Goal: Entertainment & Leisure: Consume media (video, audio)

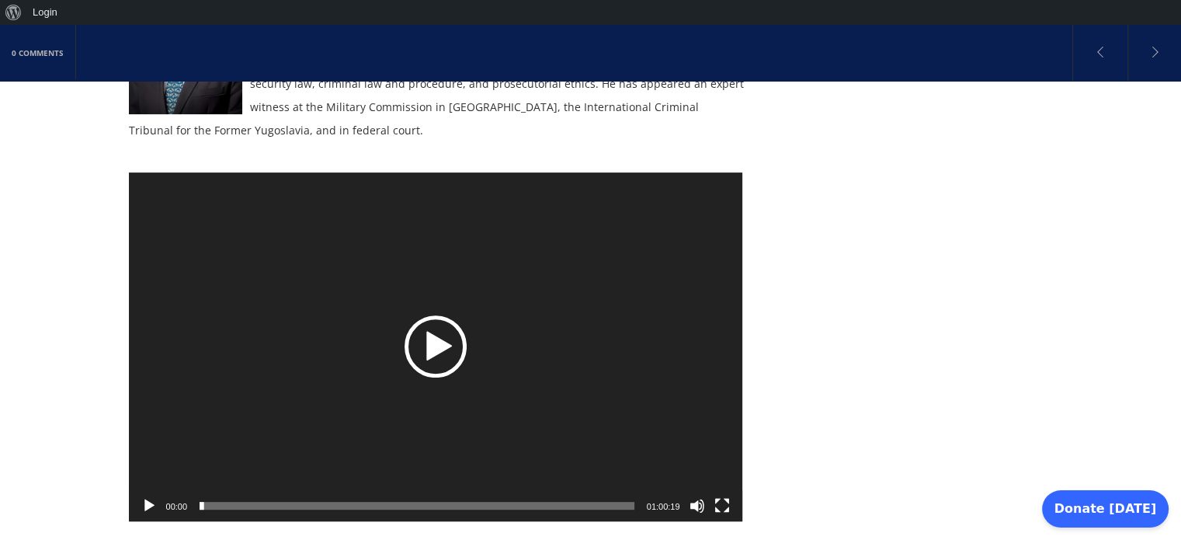
scroll to position [469, 0]
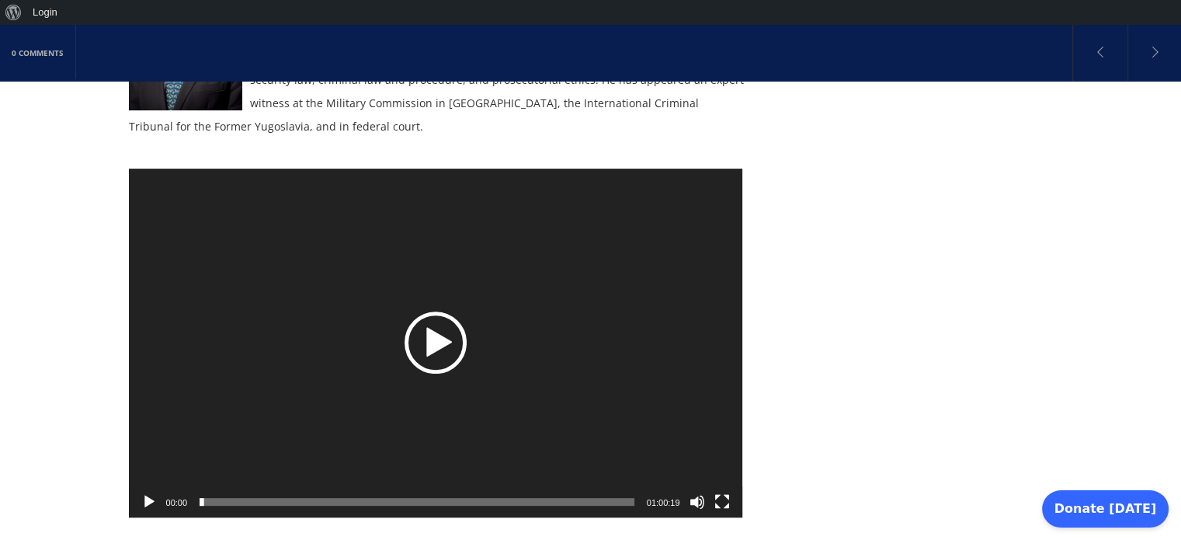
click at [440, 316] on div "Play" at bounding box center [436, 342] width 62 height 62
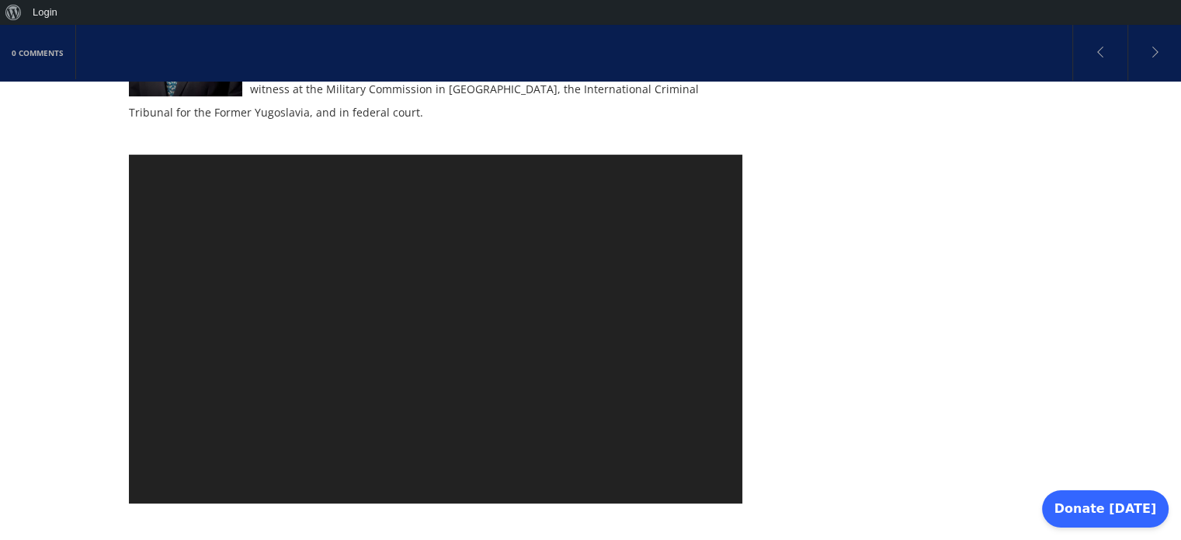
scroll to position [484, 0]
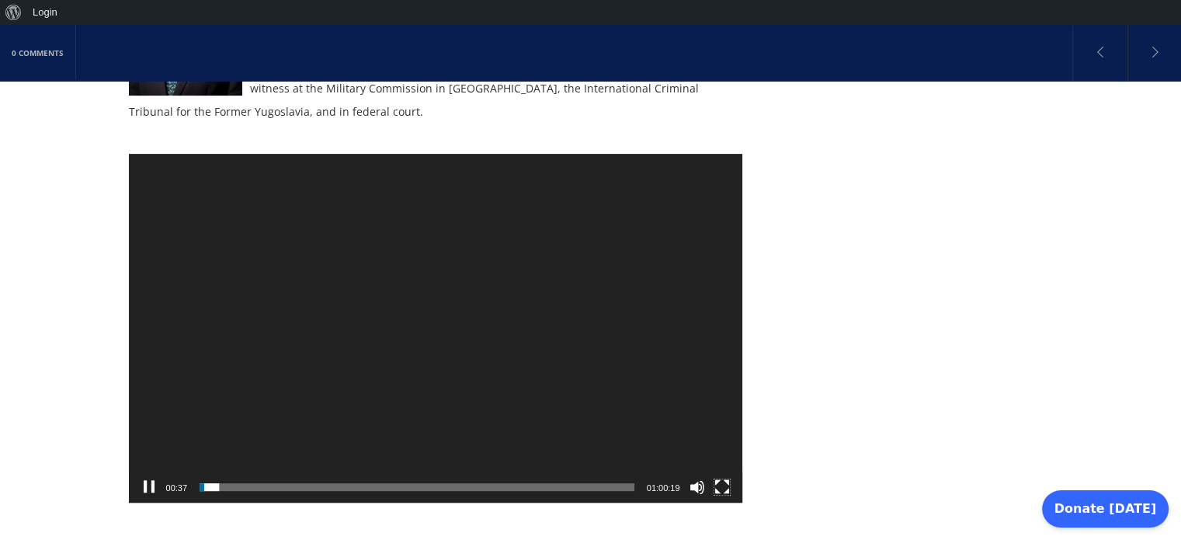
click at [715, 479] on button "Fullscreen" at bounding box center [722, 487] width 16 height 16
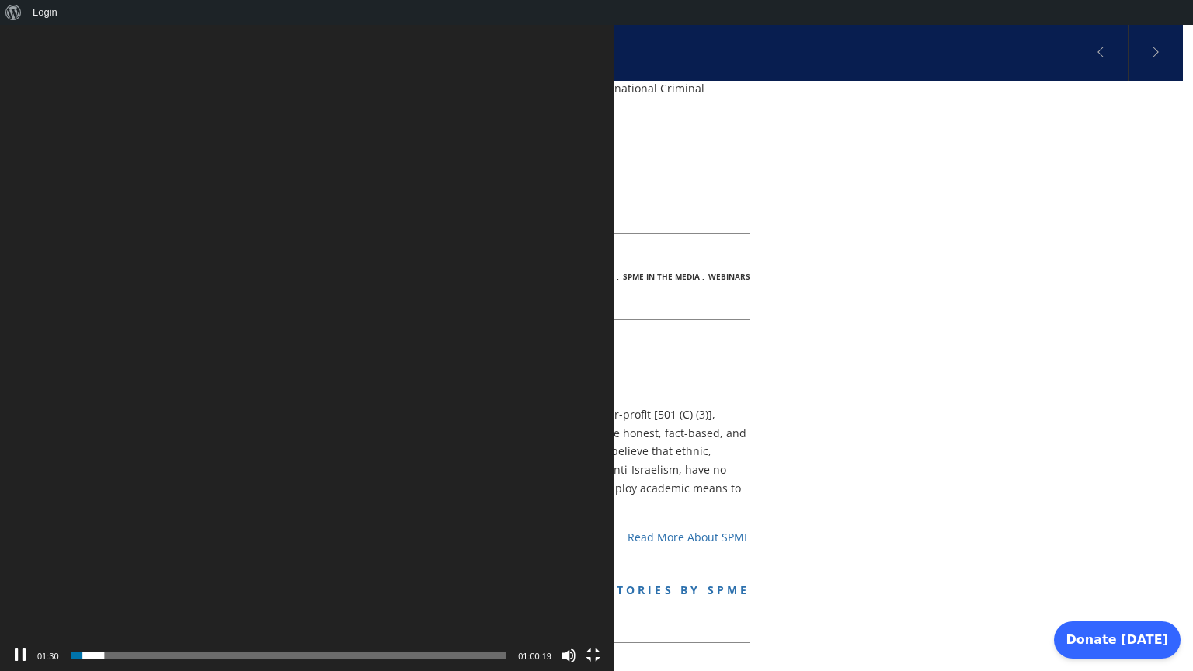
click at [601, 539] on button "Fullscreen" at bounding box center [594, 656] width 16 height 16
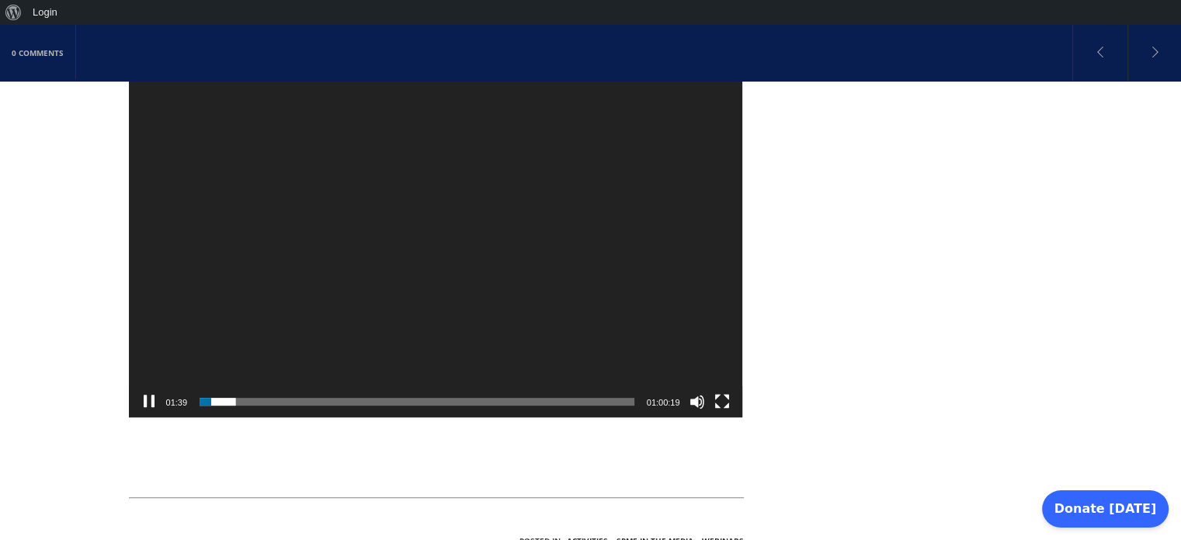
scroll to position [570, 0]
click at [727, 393] on button "Fullscreen" at bounding box center [722, 401] width 16 height 16
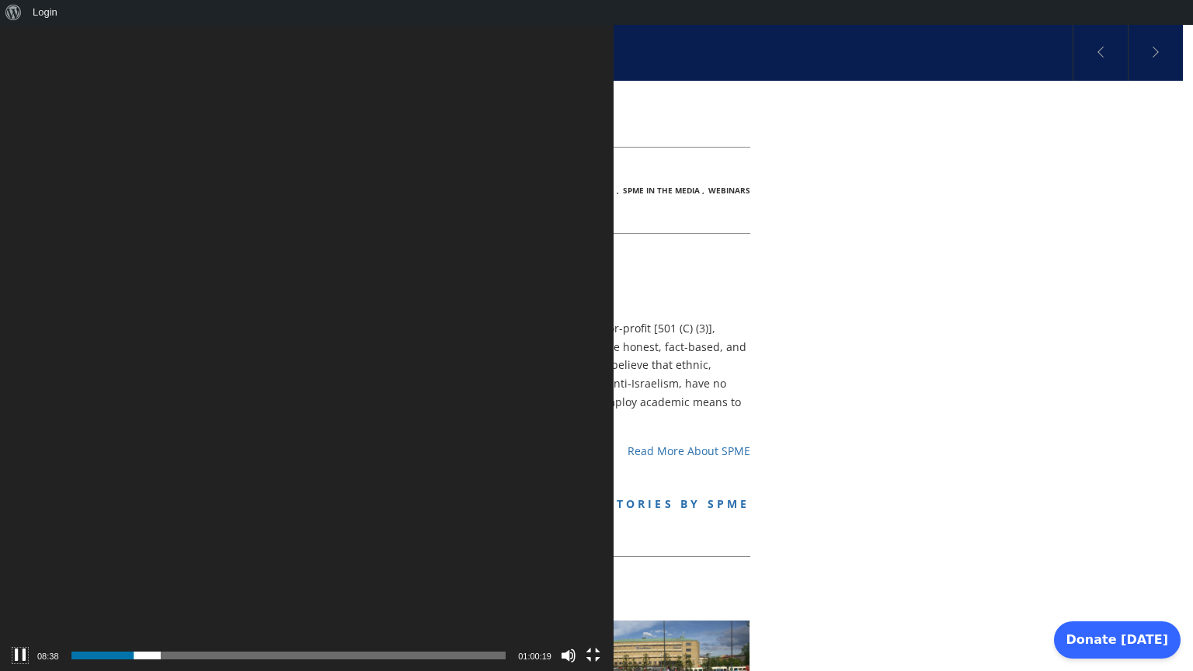
click at [19, 539] on button "Pause" at bounding box center [20, 656] width 16 height 16
click at [601, 539] on button "Fullscreen" at bounding box center [594, 656] width 16 height 16
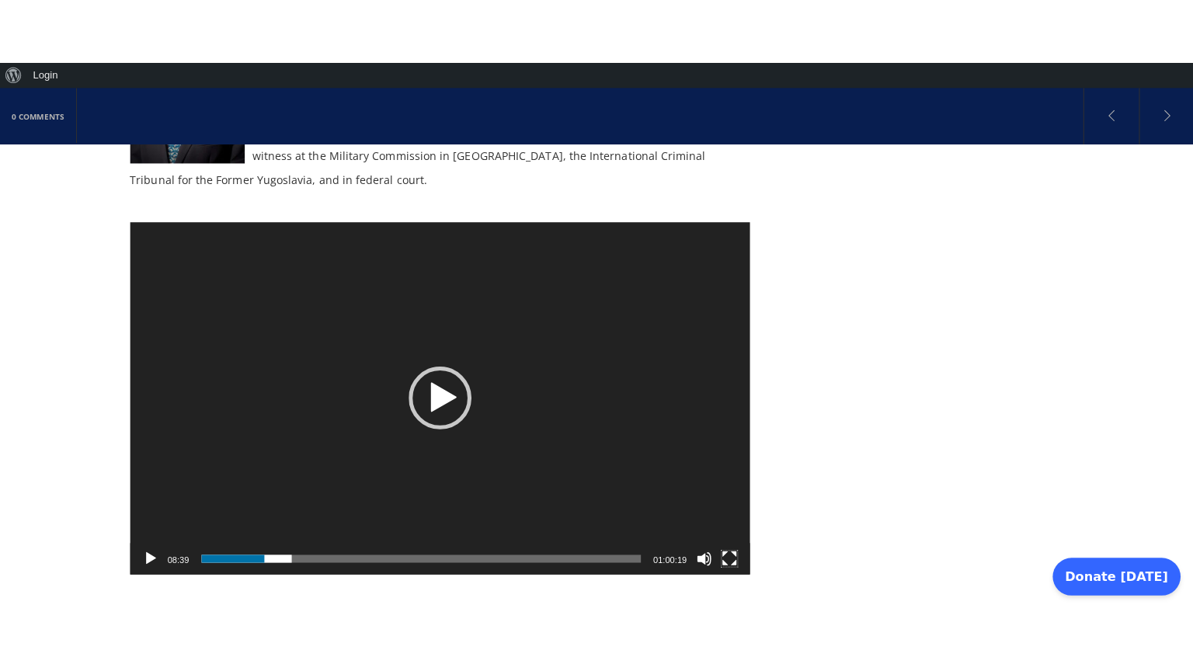
scroll to position [481, 0]
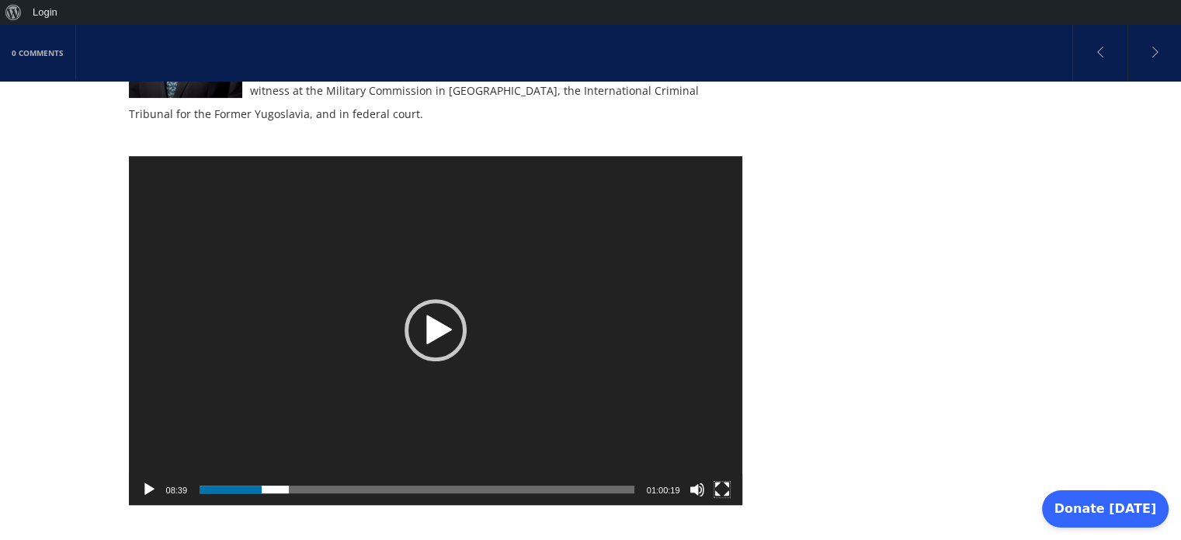
click at [720, 481] on button "Fullscreen" at bounding box center [722, 489] width 16 height 16
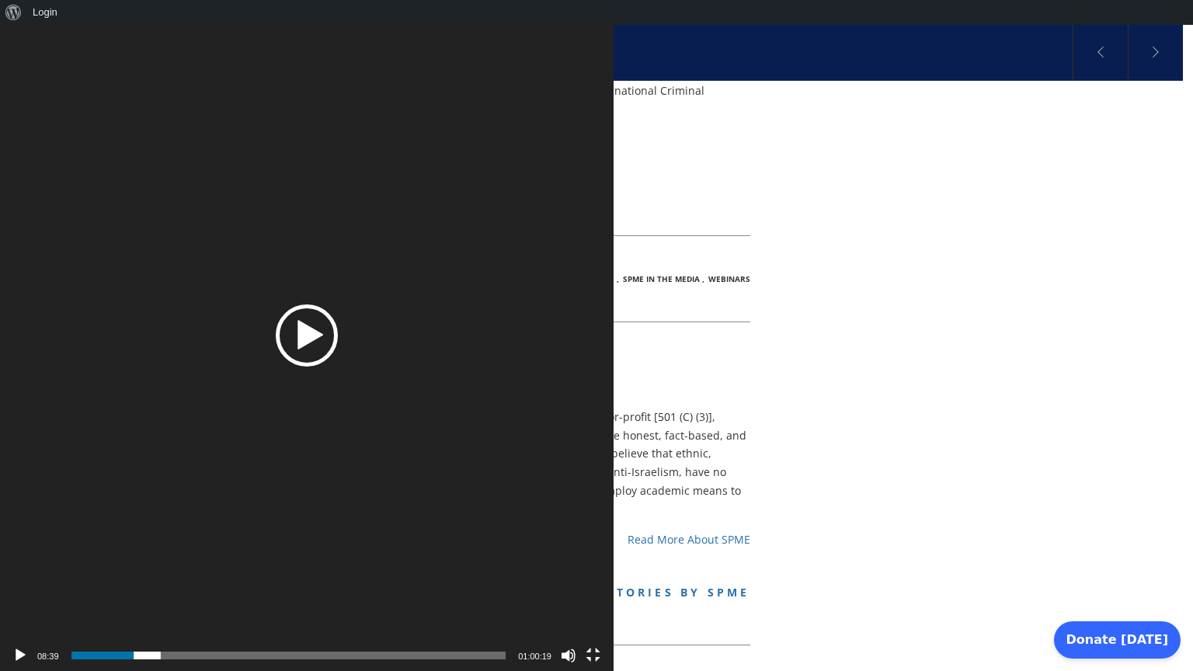
click at [338, 351] on div "Play" at bounding box center [307, 335] width 62 height 62
click at [23, 539] on button "Pause" at bounding box center [20, 656] width 16 height 16
click at [338, 330] on div "Play" at bounding box center [307, 335] width 62 height 62
click at [601, 539] on button "Fullscreen" at bounding box center [594, 656] width 16 height 16
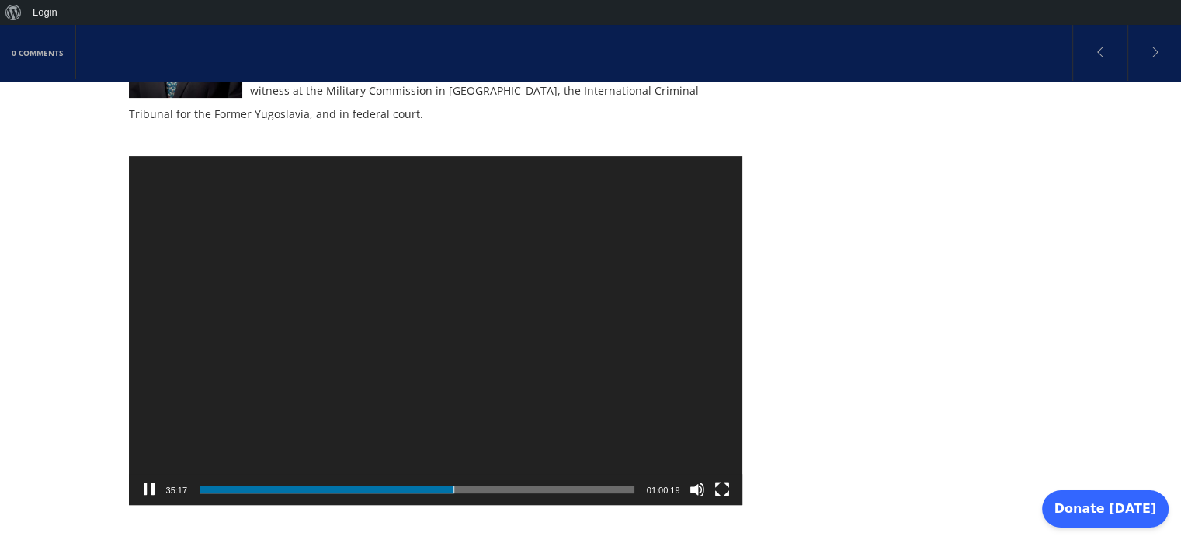
click at [719, 481] on button "Fullscreen" at bounding box center [722, 489] width 16 height 16
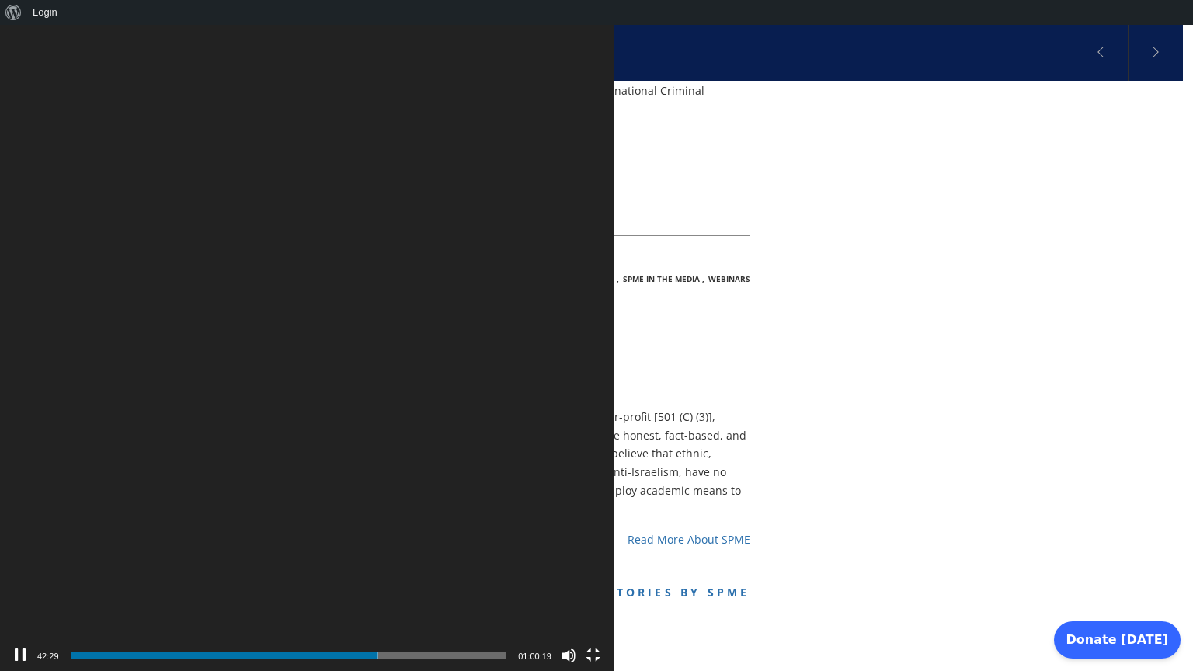
click at [22, 539] on button "Pause" at bounding box center [20, 656] width 16 height 16
